Goal: Navigation & Orientation: Find specific page/section

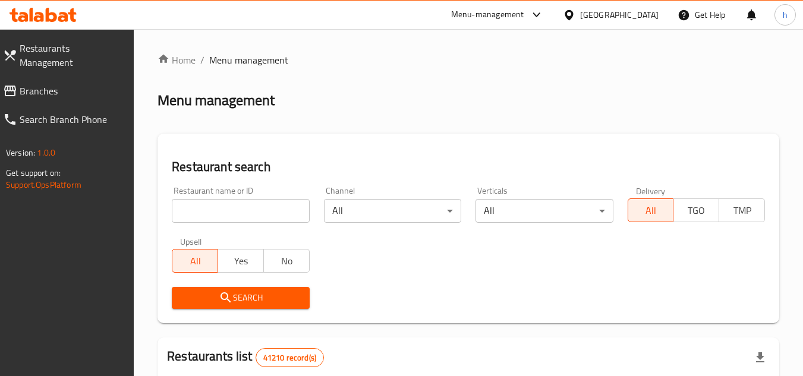
click at [39, 84] on span "Branches" at bounding box center [72, 91] width 105 height 14
click at [48, 84] on span "Branches" at bounding box center [72, 91] width 105 height 14
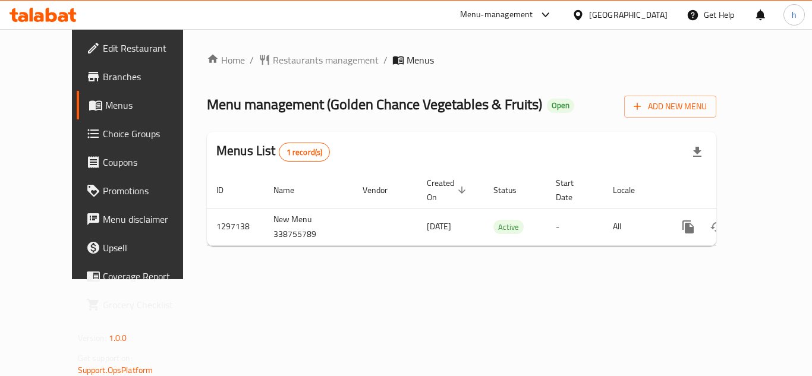
click at [500, 14] on div "Menu-management" at bounding box center [496, 15] width 73 height 14
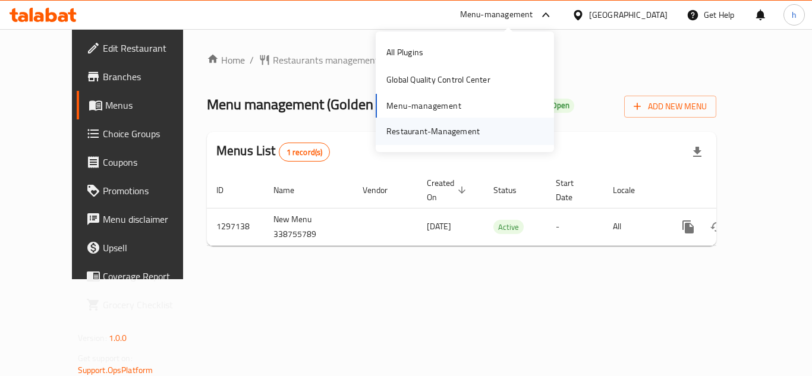
click at [442, 134] on div "Restaurant-Management" at bounding box center [432, 131] width 93 height 13
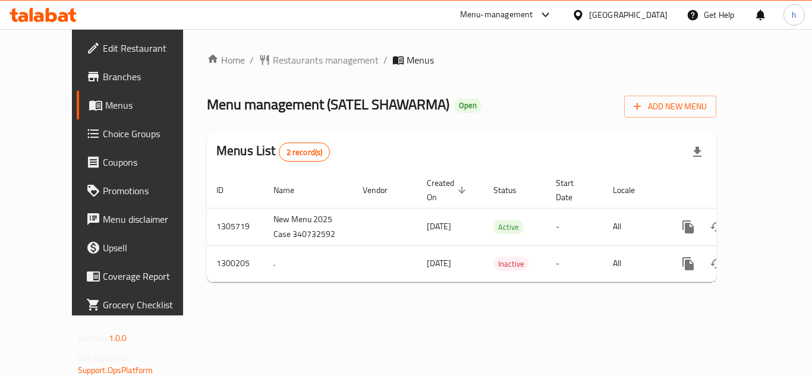
click at [500, 82] on div "Home / Restaurants management / Menus Menu management ( SATEL SHAWARMA ) Open A…" at bounding box center [461, 172] width 509 height 239
click at [507, 2] on div "Menu-management" at bounding box center [507, 15] width 112 height 29
click at [504, 16] on div "Menu-management" at bounding box center [496, 15] width 73 height 14
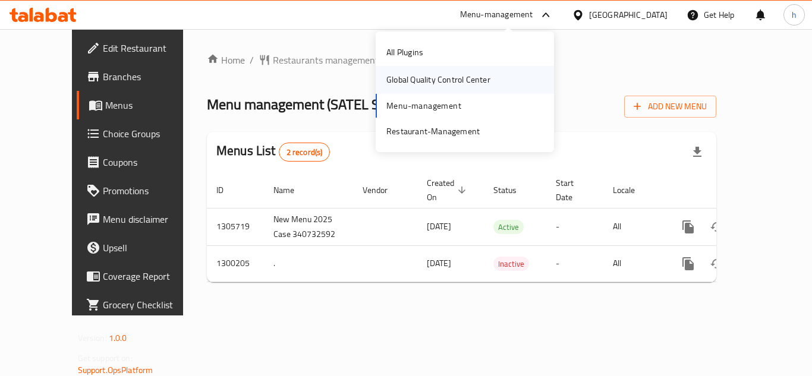
click at [476, 93] on div "Global Quality Control Center" at bounding box center [438, 79] width 123 height 27
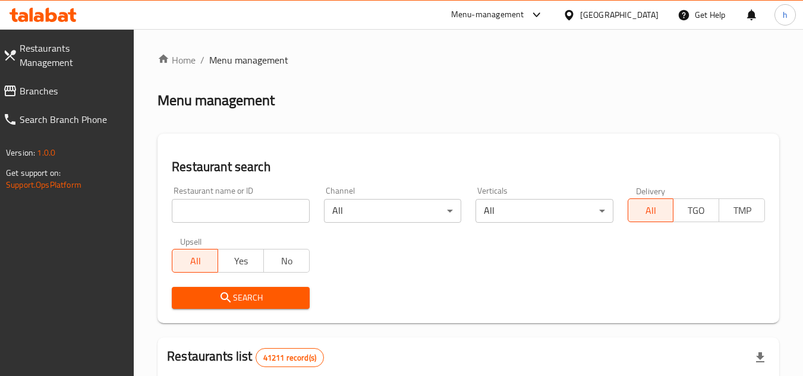
click at [61, 84] on link "Branches" at bounding box center [63, 91] width 141 height 29
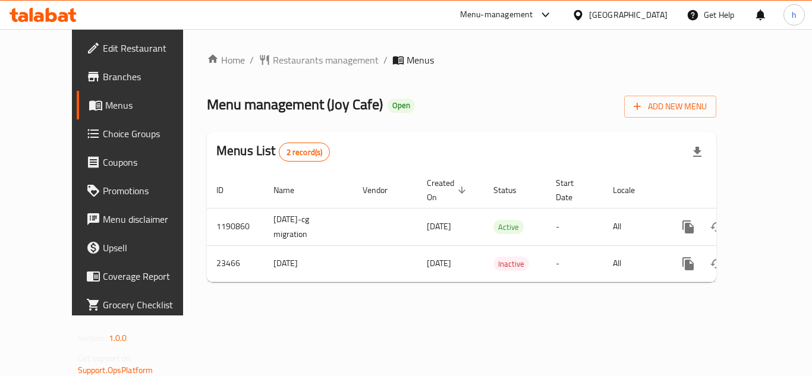
drag, startPoint x: 0, startPoint y: 0, endPoint x: 584, endPoint y: 21, distance: 584.2
click at [553, 12] on div at bounding box center [543, 15] width 20 height 14
click at [522, 111] on div "All Plugins Global Quality Control Center Menu-management Restaurant-Management" at bounding box center [517, 92] width 178 height 106
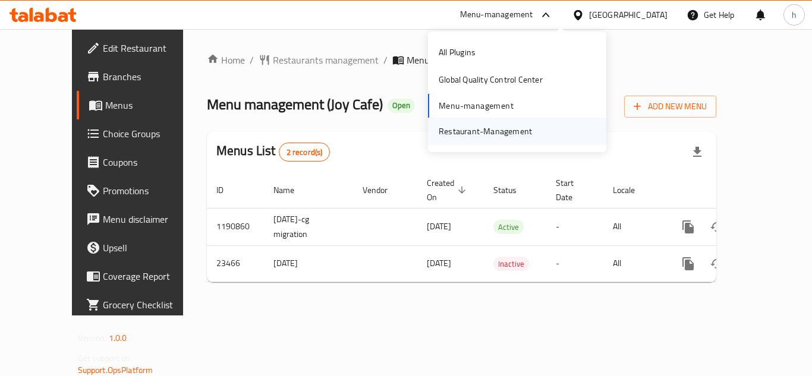
click at [504, 126] on div "Restaurant-Management" at bounding box center [485, 131] width 93 height 13
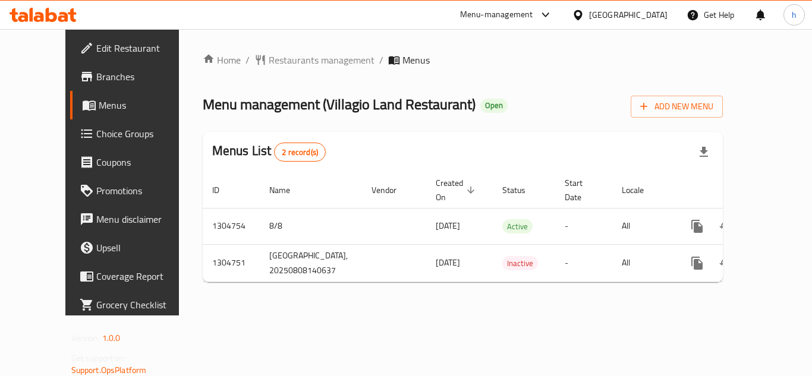
click at [533, 17] on div "Menu-management" at bounding box center [496, 15] width 73 height 14
click at [488, 109] on div "All Plugins Global Quality Control Center Menu-management Restaurant-Management" at bounding box center [517, 92] width 178 height 106
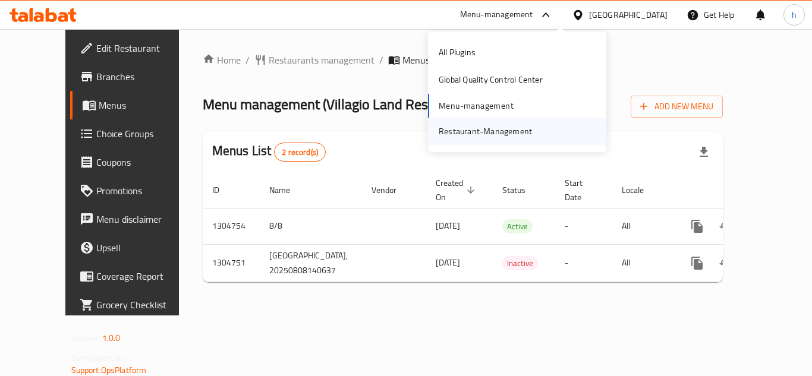
click at [476, 134] on div "Restaurant-Management" at bounding box center [485, 131] width 93 height 13
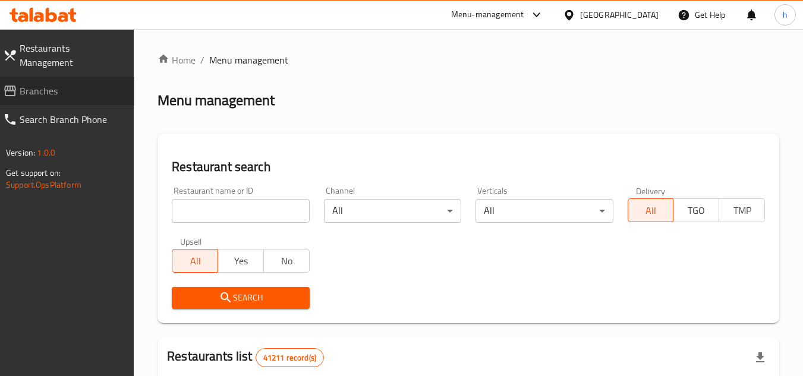
click at [70, 84] on span "Branches" at bounding box center [72, 91] width 105 height 14
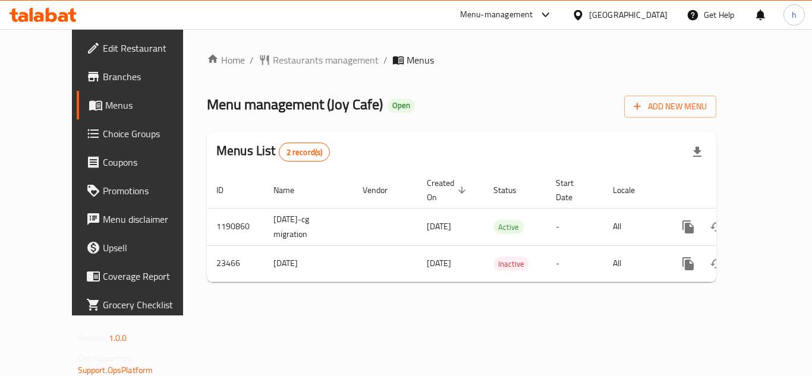
click at [562, 6] on div "Menu-management" at bounding box center [507, 15] width 112 height 29
click at [562, 7] on div "Menu-management" at bounding box center [507, 15] width 112 height 29
click at [533, 12] on div "Menu-management" at bounding box center [496, 15] width 73 height 14
click at [467, 109] on div "All Plugins Global Quality Control Center Menu-management Restaurant-Management" at bounding box center [517, 92] width 178 height 106
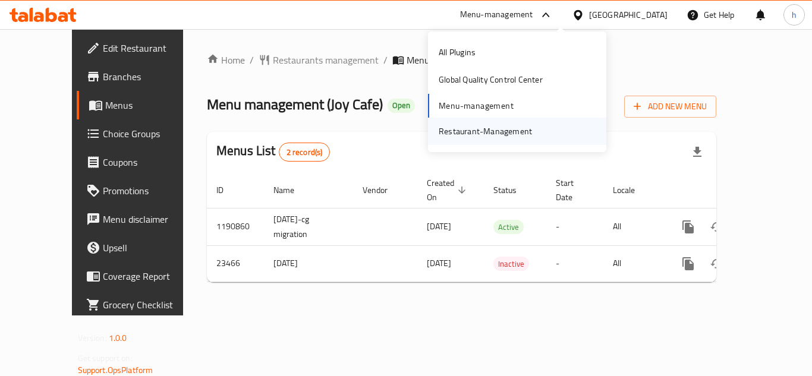
click at [471, 133] on div "Restaurant-Management" at bounding box center [485, 131] width 93 height 13
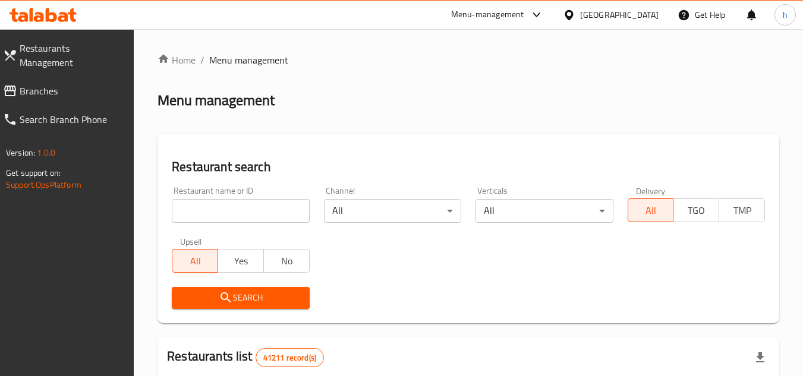
click at [87, 84] on span "Branches" at bounding box center [72, 91] width 105 height 14
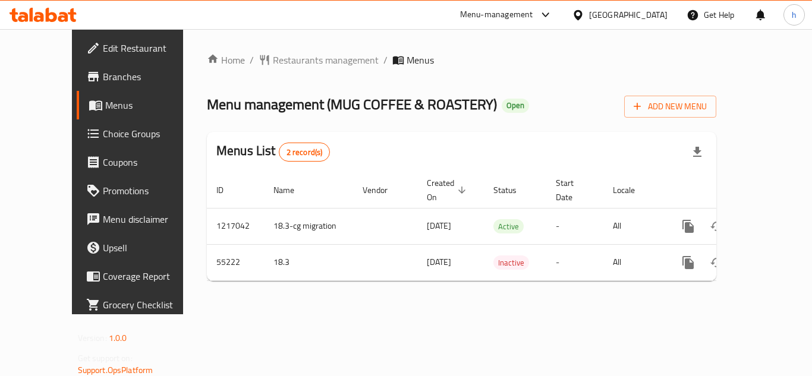
click at [533, 21] on div "Menu-management" at bounding box center [496, 15] width 73 height 14
click at [511, 106] on div "All Plugins Global Quality Control Center Menu-management Restaurant-Management" at bounding box center [517, 92] width 178 height 106
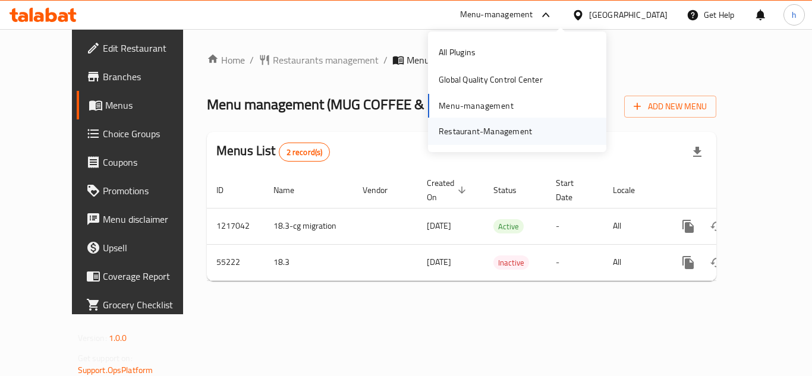
click at [502, 131] on div "Restaurant-Management" at bounding box center [485, 131] width 93 height 13
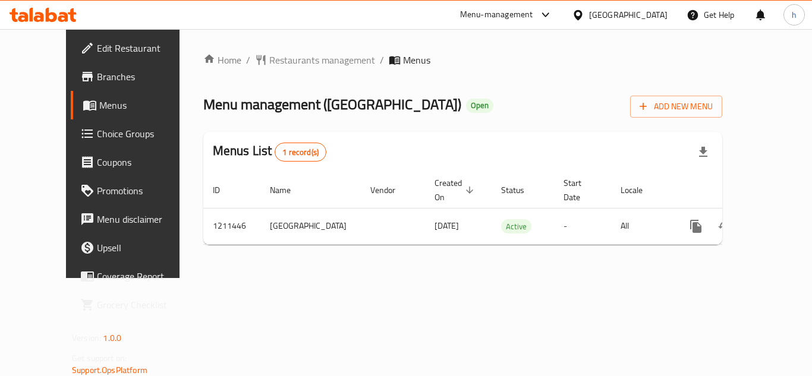
click at [533, 14] on div "Menu-management" at bounding box center [496, 15] width 73 height 14
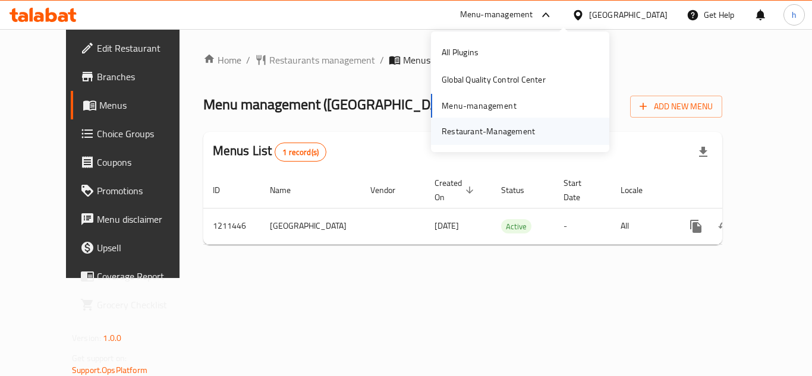
click at [504, 128] on div "Restaurant-Management" at bounding box center [488, 131] width 93 height 13
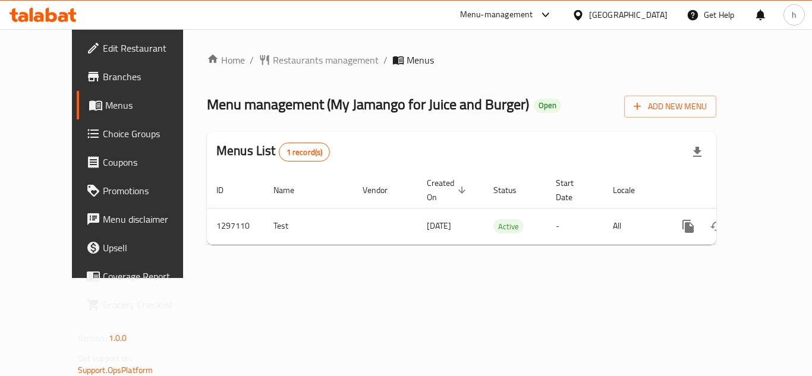
click at [533, 17] on div "Menu-management" at bounding box center [496, 15] width 73 height 14
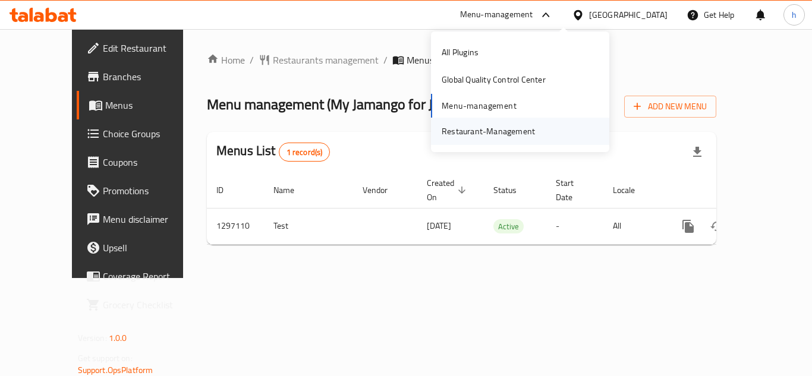
click at [481, 130] on div "Restaurant-Management" at bounding box center [488, 131] width 93 height 13
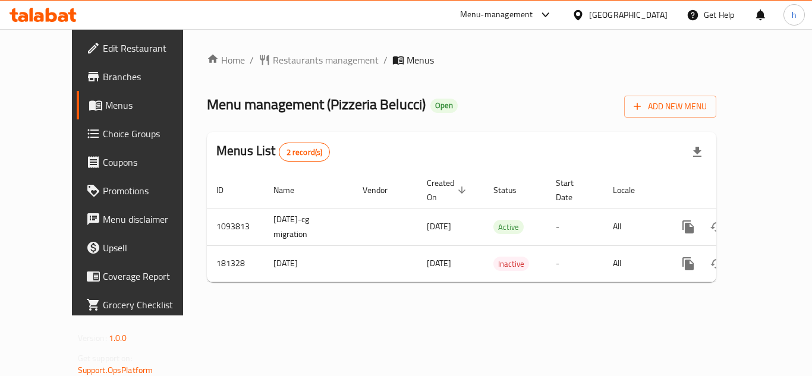
click at [533, 14] on div "Menu-management" at bounding box center [496, 15] width 73 height 14
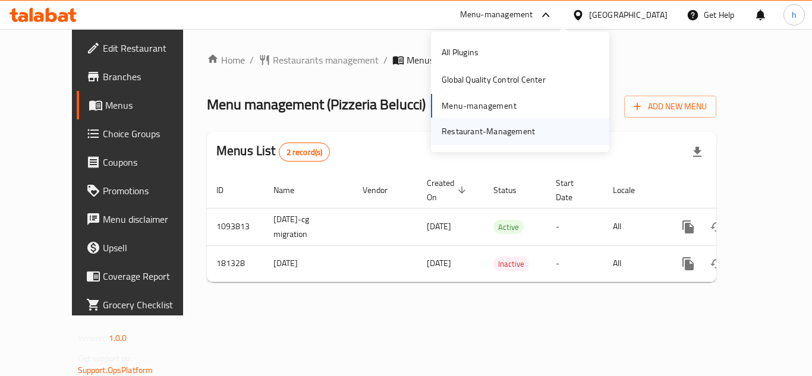
click at [497, 131] on div "Restaurant-Management" at bounding box center [488, 131] width 93 height 13
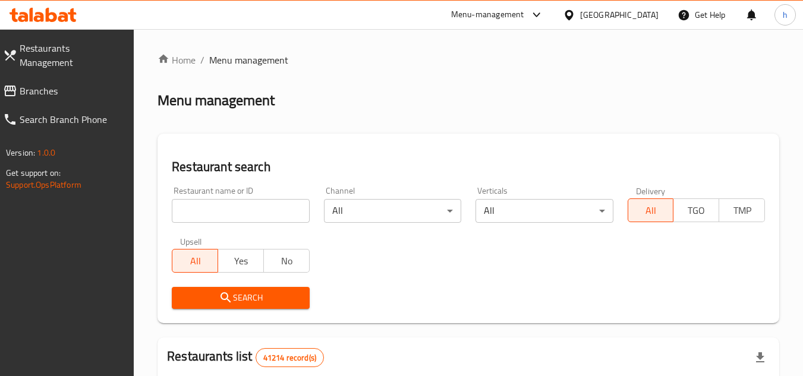
click at [80, 84] on span "Branches" at bounding box center [72, 91] width 105 height 14
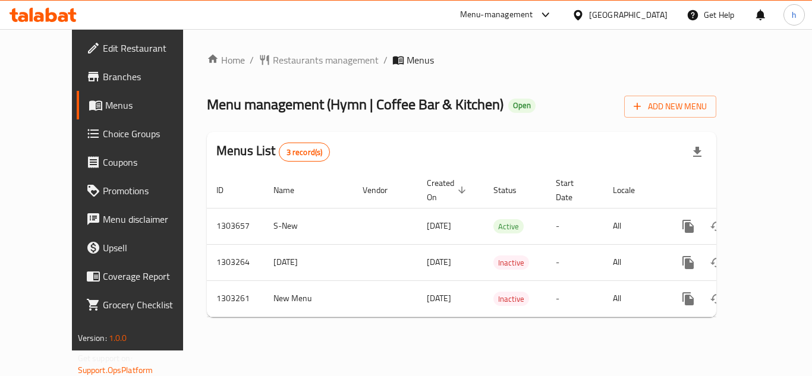
click at [513, 4] on div "Menu-management" at bounding box center [507, 15] width 112 height 29
click at [517, 7] on div "Menu-management" at bounding box center [507, 15] width 112 height 29
click at [539, 20] on icon at bounding box center [546, 15] width 14 height 14
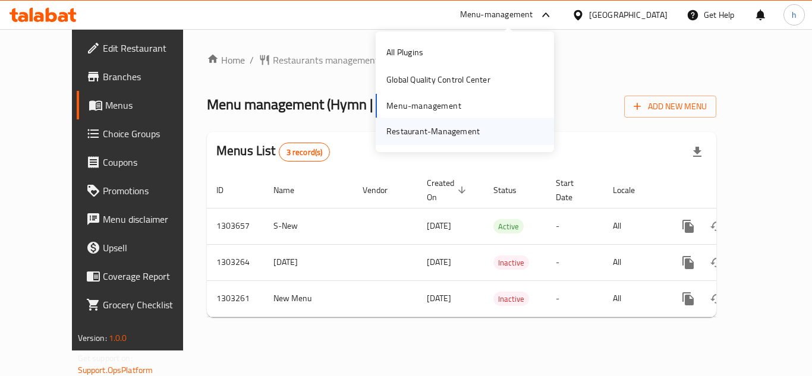
click at [481, 124] on div "Restaurant-Management" at bounding box center [433, 131] width 112 height 27
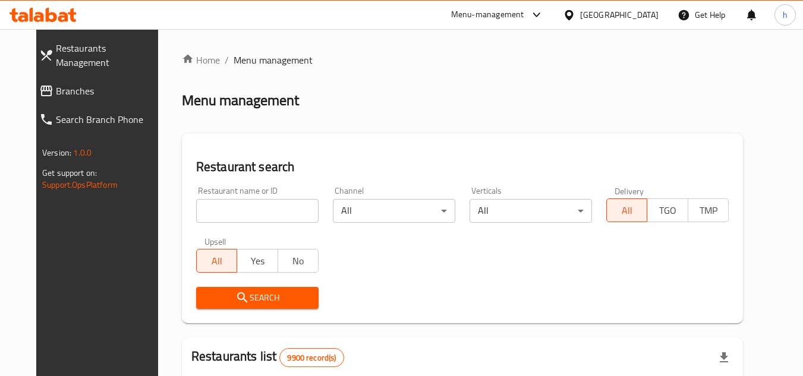
click at [62, 84] on span "Branches" at bounding box center [108, 91] width 105 height 14
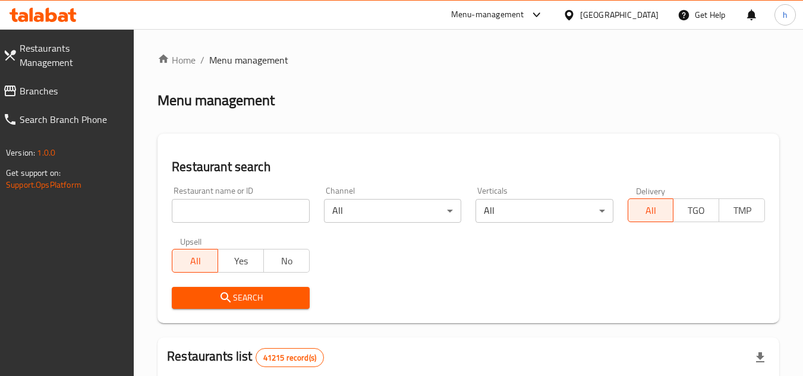
click at [83, 84] on span "Branches" at bounding box center [72, 91] width 105 height 14
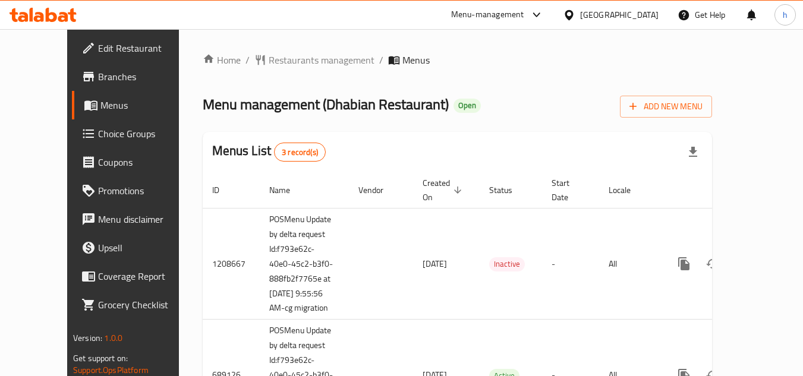
click at [513, 16] on div "Menu-management" at bounding box center [487, 15] width 73 height 14
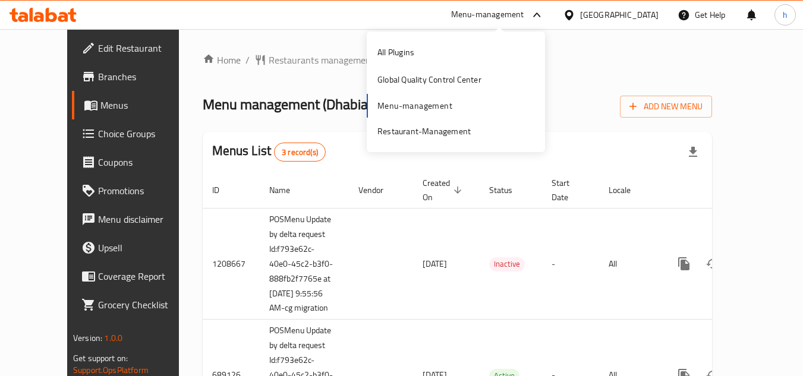
click at [622, 75] on div "Home / Restaurants management / Menus Menu management ( Dhabian Restaurant ) Op…" at bounding box center [457, 303] width 509 height 500
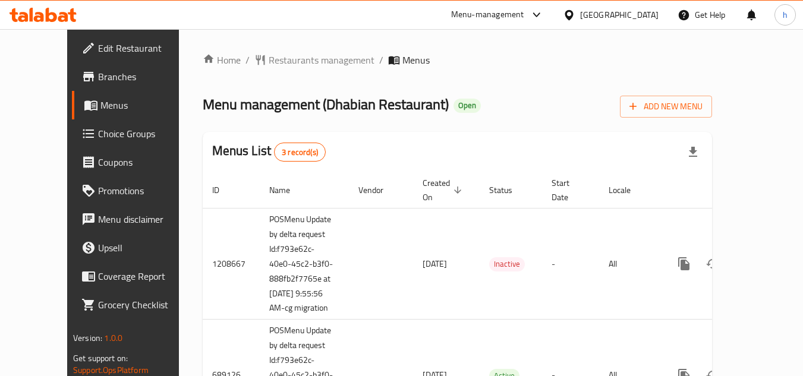
click at [498, 12] on div "Menu-management" at bounding box center [487, 15] width 73 height 14
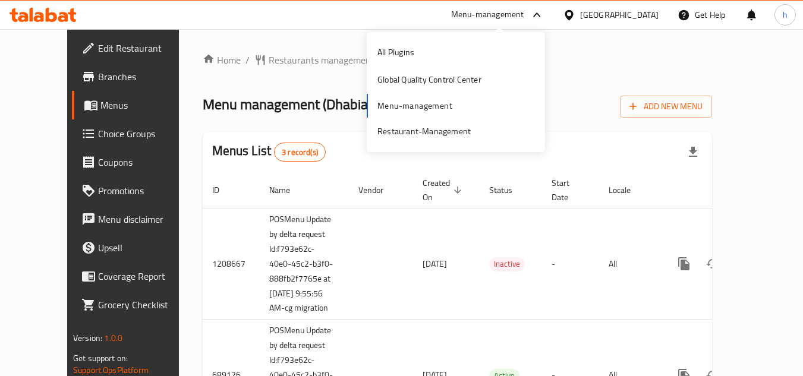
click at [407, 103] on div "All Plugins Global Quality Control Center Menu-management Restaurant-Management" at bounding box center [456, 92] width 178 height 106
click at [411, 137] on div "Restaurant-Management" at bounding box center [424, 131] width 93 height 13
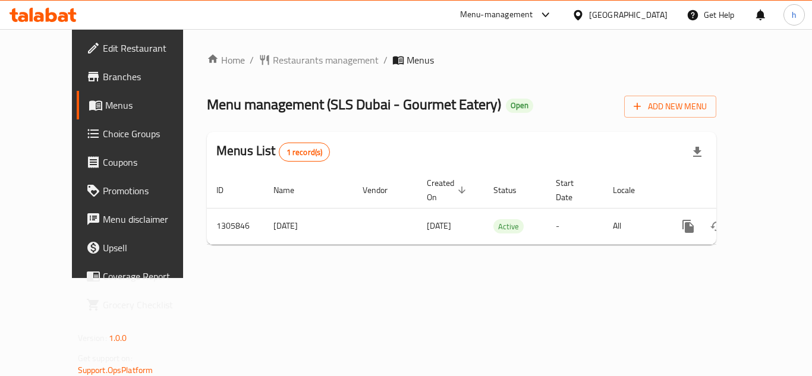
click at [549, 14] on icon at bounding box center [545, 14] width 7 height 5
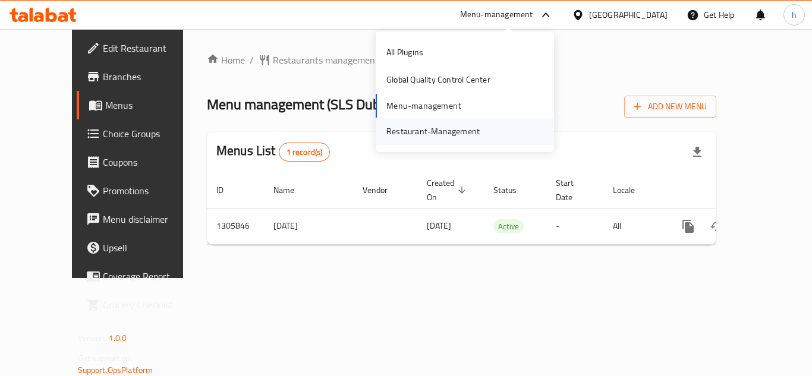
click at [488, 119] on div "Restaurant-Management" at bounding box center [465, 131] width 178 height 27
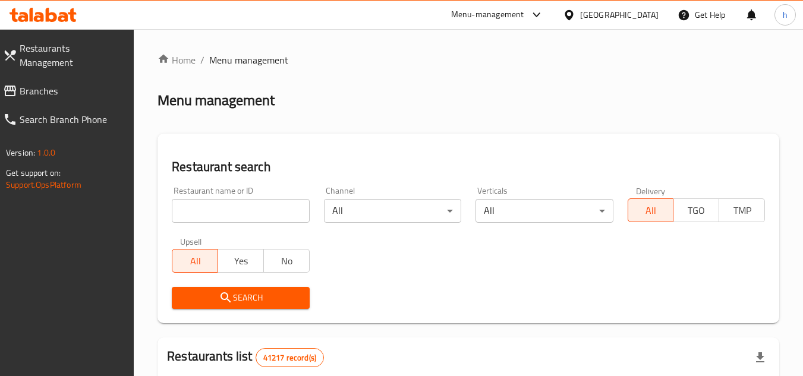
click at [81, 84] on span "Branches" at bounding box center [72, 91] width 105 height 14
click at [86, 84] on span "Branches" at bounding box center [72, 91] width 105 height 14
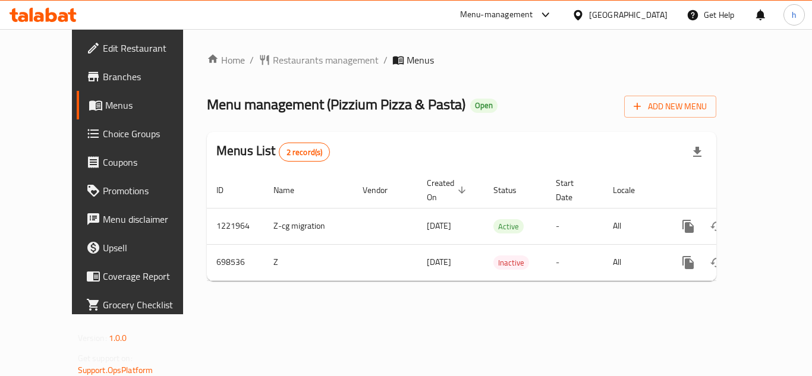
click at [510, 5] on div "Menu-management" at bounding box center [507, 15] width 112 height 29
click at [505, 11] on div "Menu-management" at bounding box center [496, 15] width 73 height 14
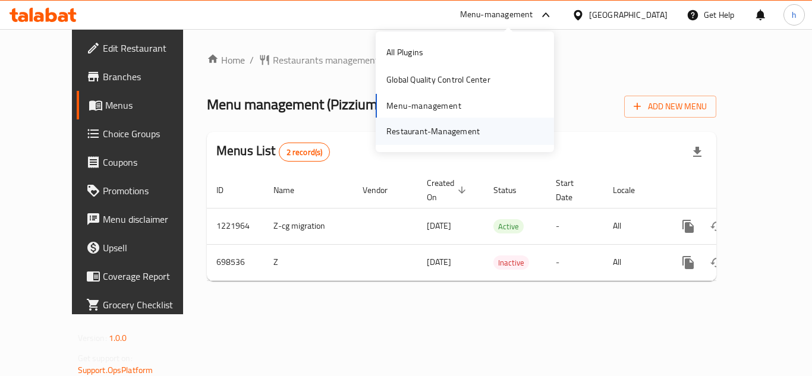
click at [461, 137] on div "Restaurant-Management" at bounding box center [432, 131] width 93 height 13
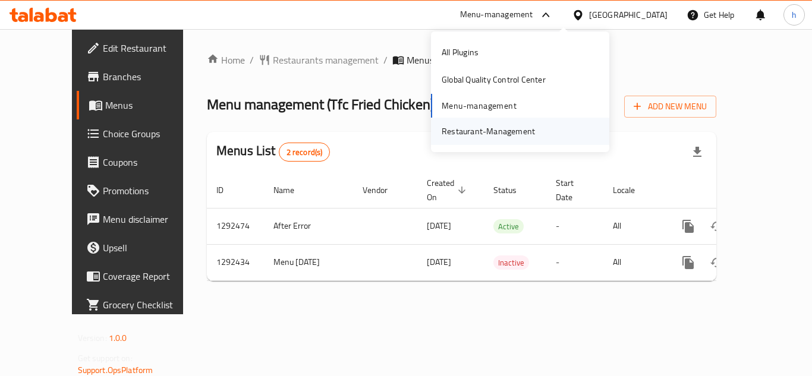
click at [505, 132] on div "Restaurant-Management" at bounding box center [488, 131] width 93 height 13
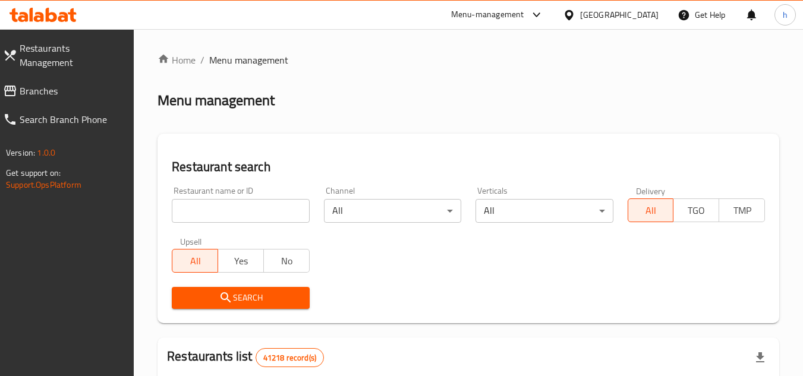
click at [57, 84] on span "Branches" at bounding box center [72, 91] width 105 height 14
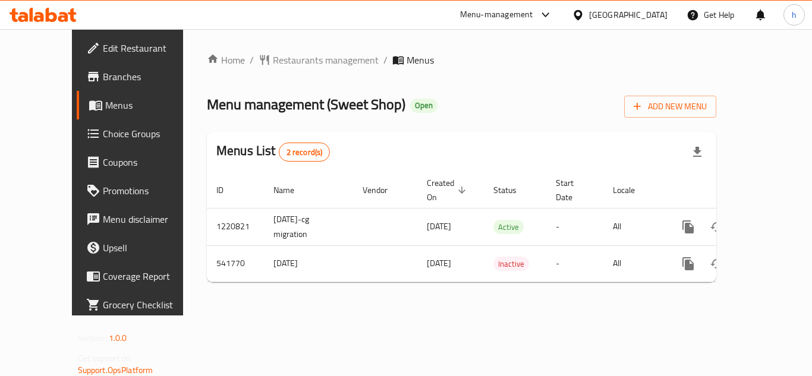
click at [533, 13] on div "Menu-management" at bounding box center [496, 15] width 73 height 14
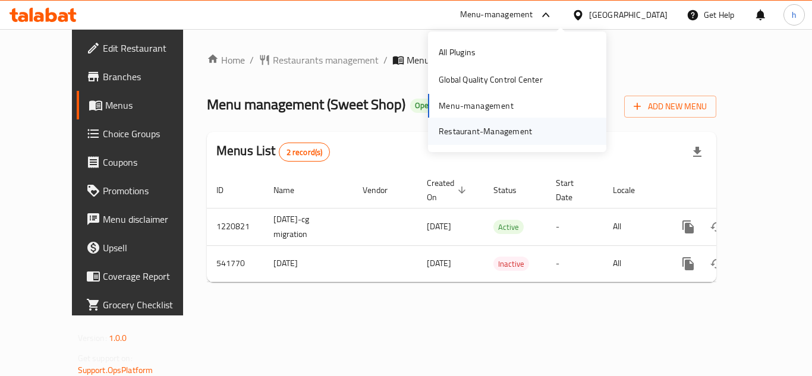
click at [504, 130] on div "Restaurant-Management" at bounding box center [485, 131] width 93 height 13
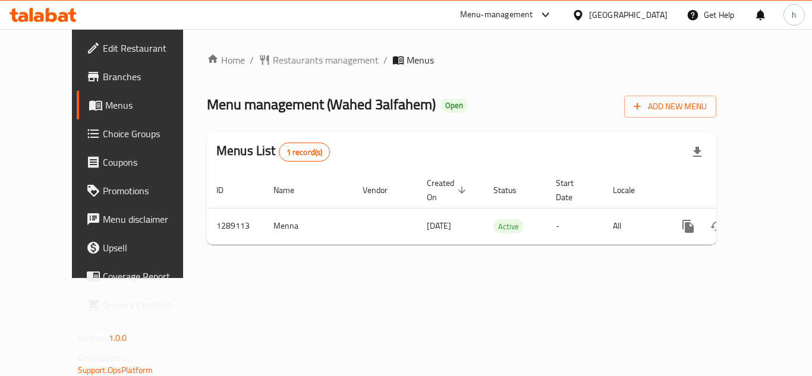
click at [533, 12] on div "Menu-management" at bounding box center [496, 15] width 73 height 14
click at [477, 112] on div "All Plugins Global Quality Control Center Menu-management Restaurant-Management" at bounding box center [517, 92] width 178 height 106
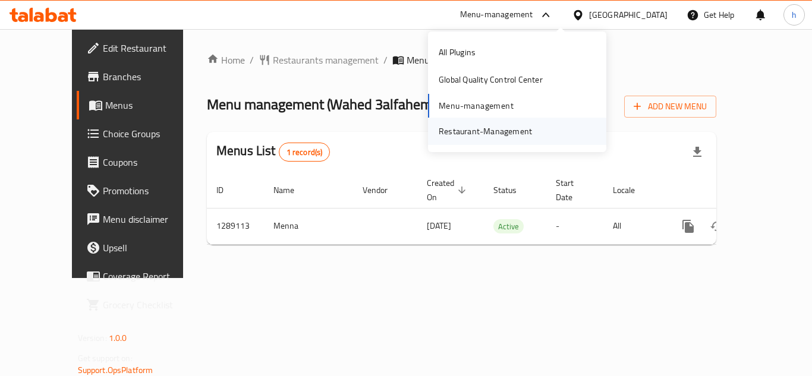
click at [470, 144] on div "Restaurant-Management" at bounding box center [485, 131] width 112 height 27
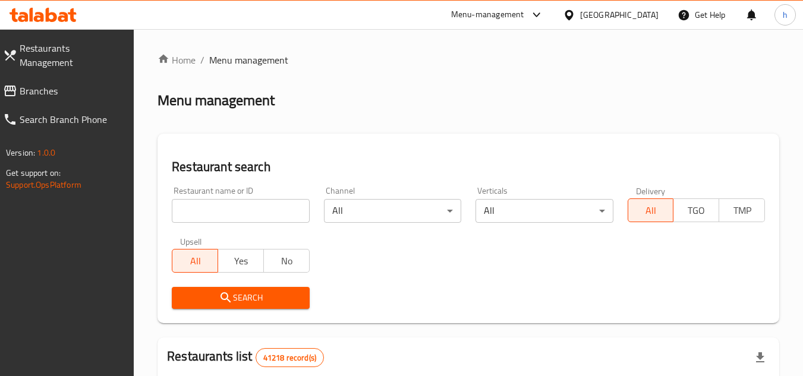
click at [78, 84] on span "Branches" at bounding box center [72, 91] width 105 height 14
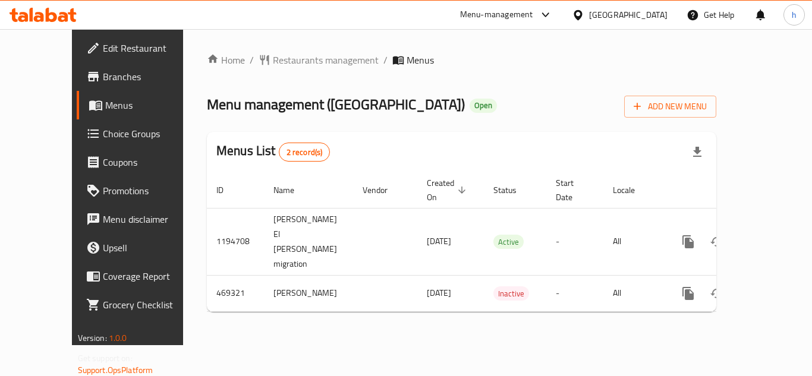
click at [514, 12] on div "Menu-management" at bounding box center [496, 15] width 73 height 14
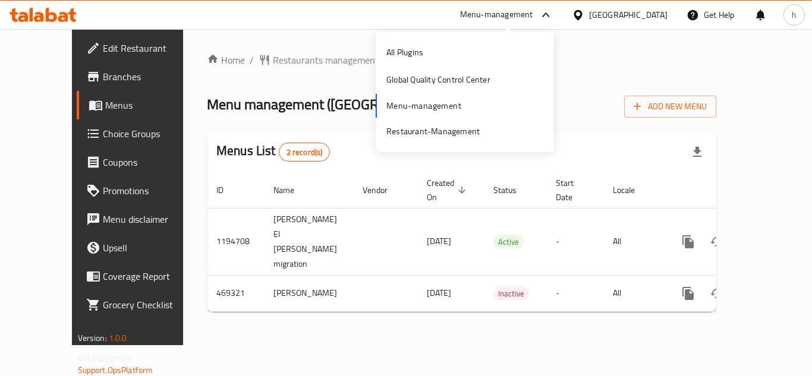
click at [449, 101] on div "All Plugins Global Quality Control Center Menu-management Restaurant-Management" at bounding box center [465, 92] width 178 height 106
click at [439, 122] on div "Restaurant-Management" at bounding box center [433, 131] width 112 height 27
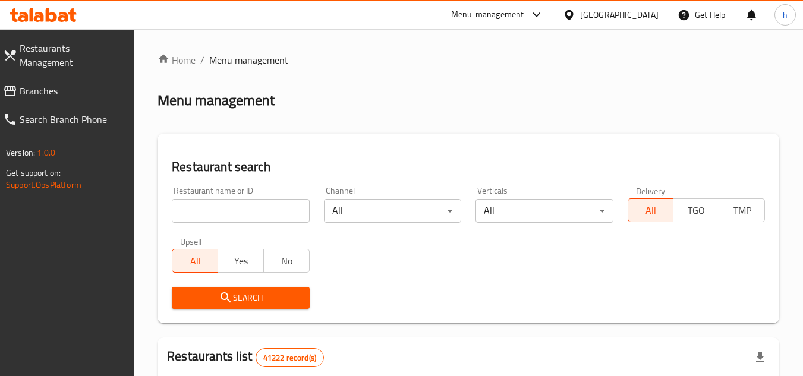
click at [56, 84] on span "Branches" at bounding box center [72, 91] width 105 height 14
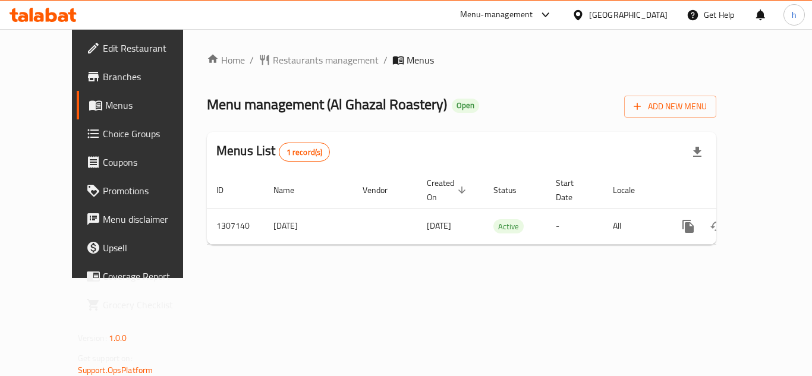
click at [532, 12] on div "Menu-management" at bounding box center [496, 15] width 73 height 14
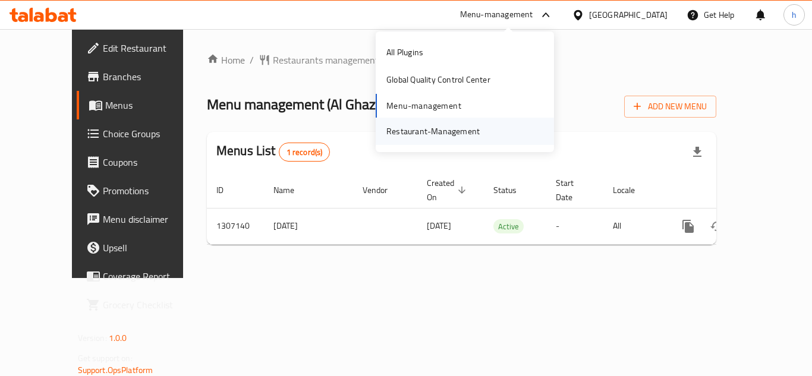
click at [437, 125] on div "Restaurant-Management" at bounding box center [432, 131] width 93 height 13
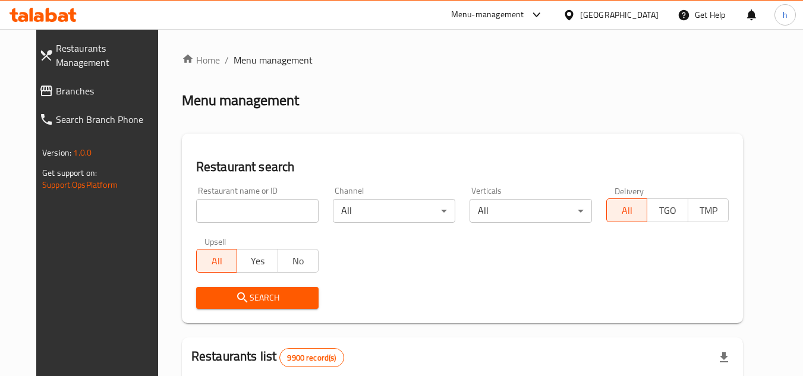
click at [56, 84] on span "Branches" at bounding box center [108, 91] width 105 height 14
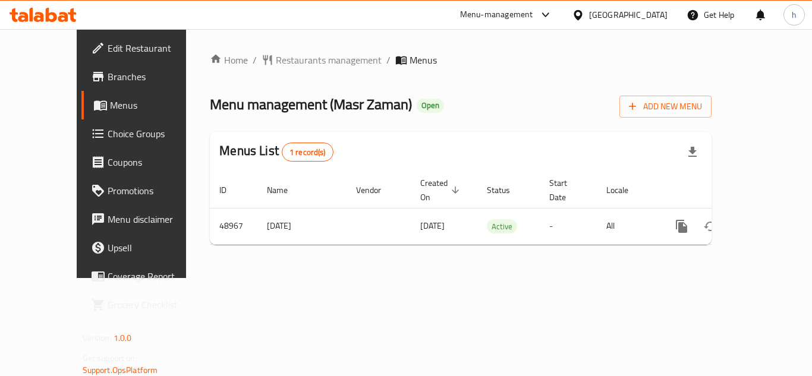
click at [533, 8] on div "Menu-management" at bounding box center [496, 15] width 73 height 14
click at [495, 97] on div "All Plugins Global Quality Control Center Menu-management Restaurant-Management" at bounding box center [517, 92] width 178 height 106
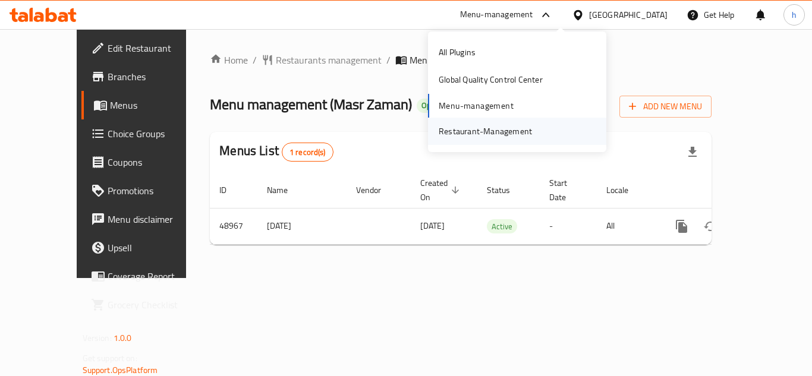
click at [495, 128] on div "Restaurant-Management" at bounding box center [485, 131] width 93 height 13
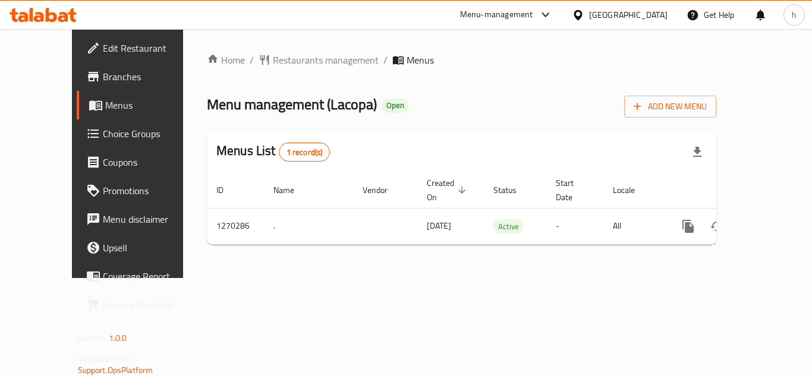
drag, startPoint x: 0, startPoint y: 0, endPoint x: 48, endPoint y: 283, distance: 287.0
click at [553, 14] on div at bounding box center [543, 15] width 20 height 14
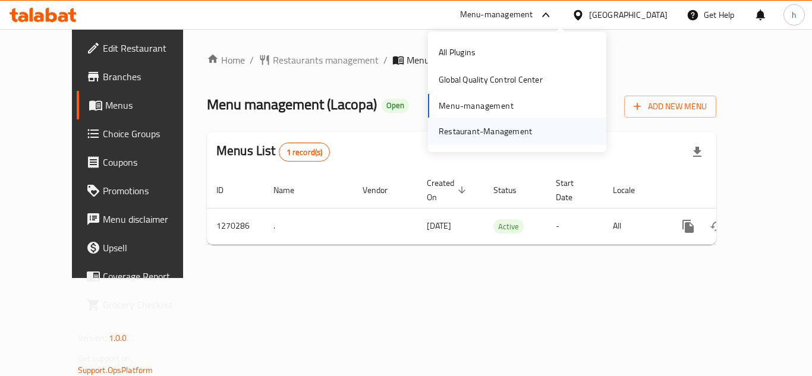
click at [502, 133] on div "Restaurant-Management" at bounding box center [485, 131] width 93 height 13
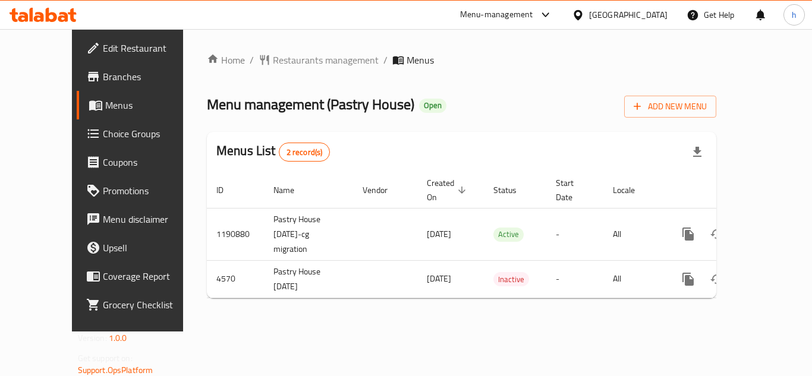
drag, startPoint x: 573, startPoint y: 14, endPoint x: 569, endPoint y: 20, distance: 7.3
click at [533, 14] on div "Menu-management" at bounding box center [496, 15] width 73 height 14
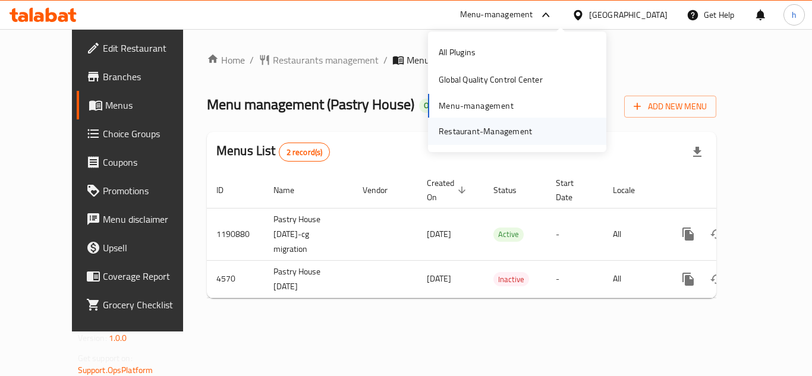
click at [512, 130] on div "Restaurant-Management" at bounding box center [485, 131] width 93 height 13
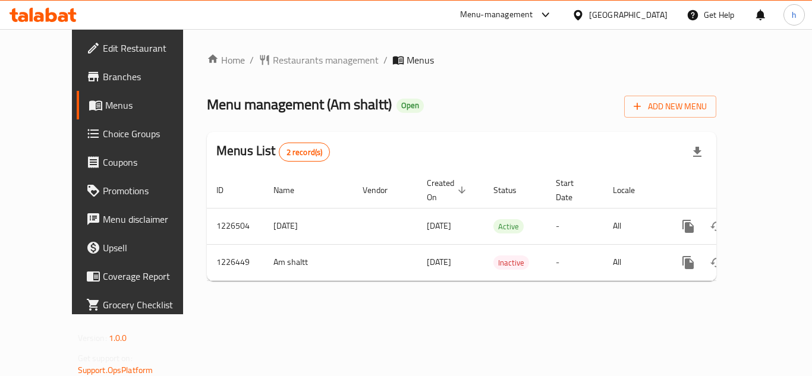
click at [531, 16] on div "Menu-management" at bounding box center [496, 15] width 73 height 14
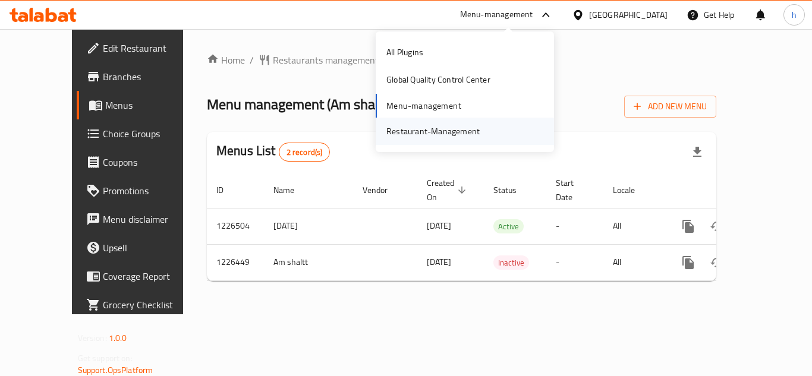
click at [477, 118] on div "Restaurant-Management" at bounding box center [433, 131] width 112 height 27
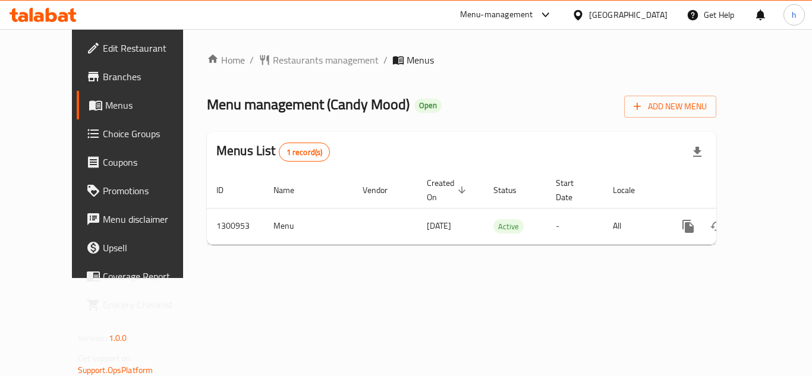
drag, startPoint x: 491, startPoint y: 17, endPoint x: 481, endPoint y: 29, distance: 15.6
click at [491, 17] on div "Menu-management" at bounding box center [496, 15] width 73 height 14
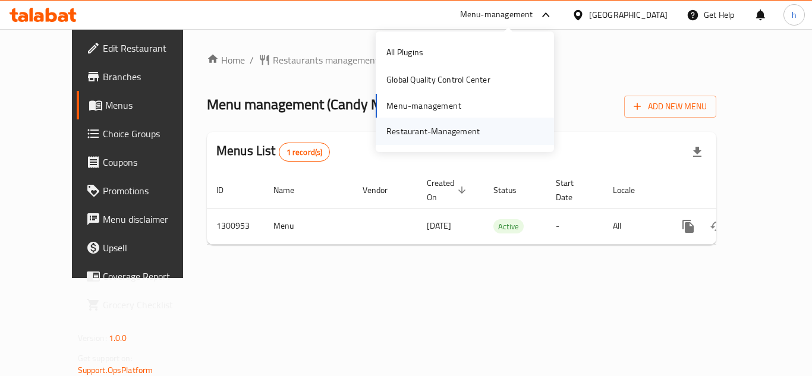
click at [447, 131] on div "Restaurant-Management" at bounding box center [432, 131] width 93 height 13
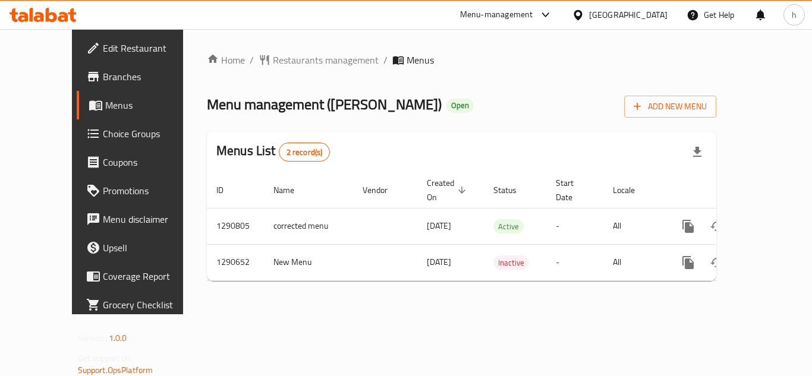
click at [485, 12] on div "Menu-management" at bounding box center [496, 15] width 73 height 14
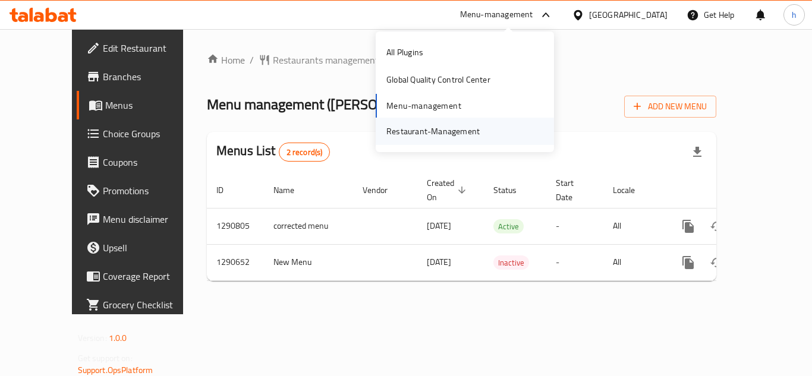
click at [445, 134] on div "Restaurant-Management" at bounding box center [432, 131] width 93 height 13
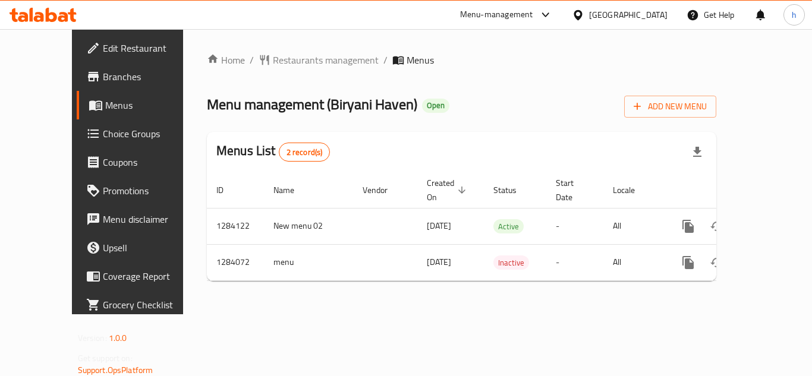
click at [530, 18] on div "Menu-management" at bounding box center [496, 15] width 73 height 14
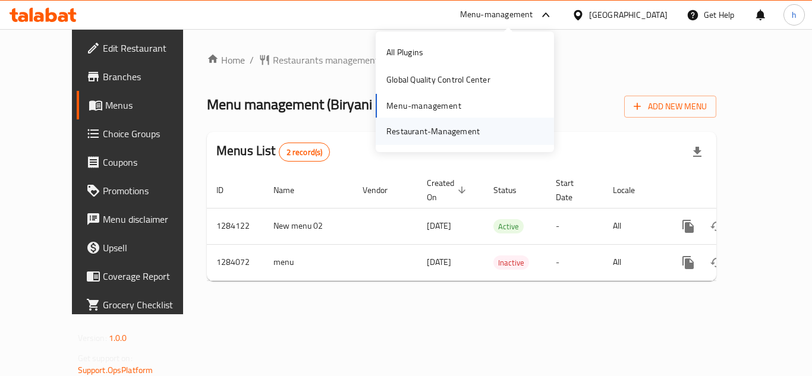
click at [476, 123] on div "Restaurant-Management" at bounding box center [433, 131] width 112 height 27
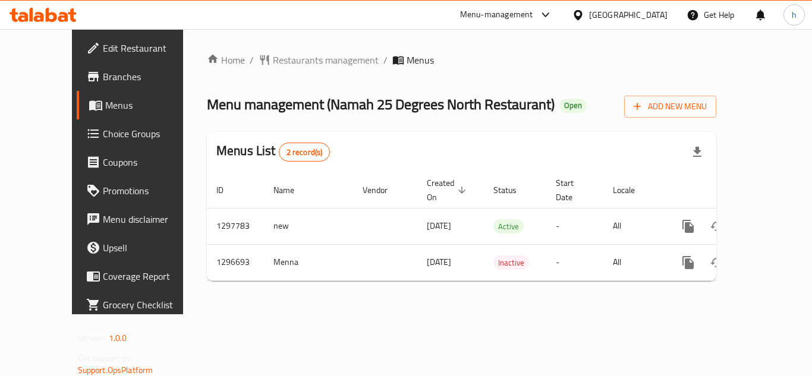
click at [520, 8] on div "Menu-management" at bounding box center [496, 15] width 73 height 14
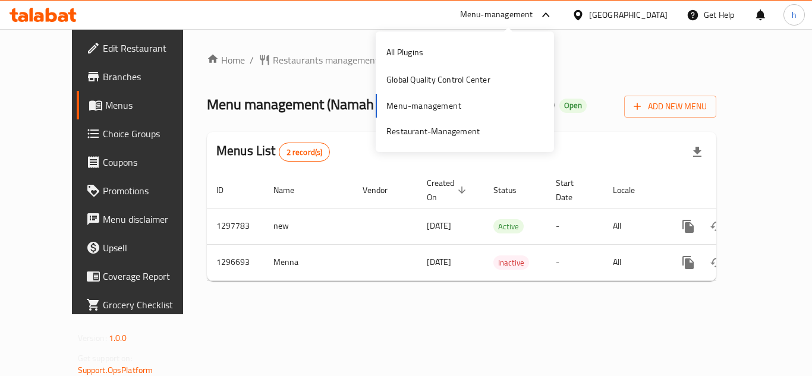
click at [440, 102] on div "All Plugins Global Quality Control Center Menu-management Restaurant-Management" at bounding box center [465, 92] width 178 height 106
click at [436, 130] on div "Restaurant-Management" at bounding box center [432, 131] width 93 height 13
